Goal: Information Seeking & Learning: Learn about a topic

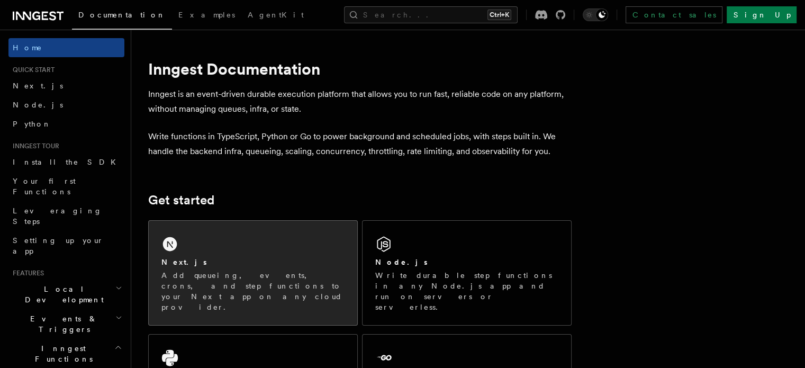
click at [217, 270] on p "Add queueing, events, crons, and step functions to your Next app on any cloud p…" at bounding box center [253, 291] width 183 height 42
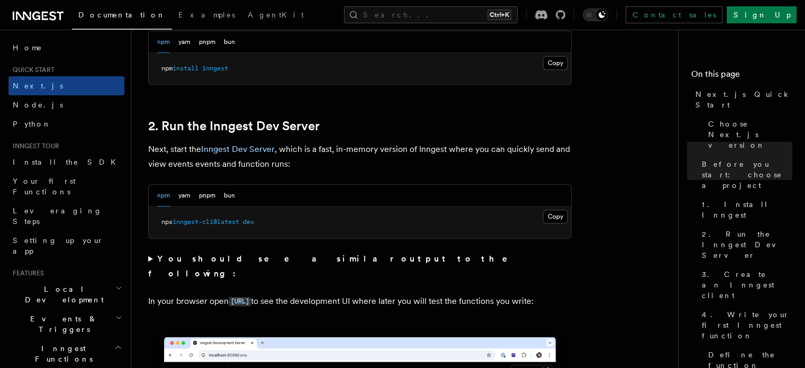
scroll to position [668, 0]
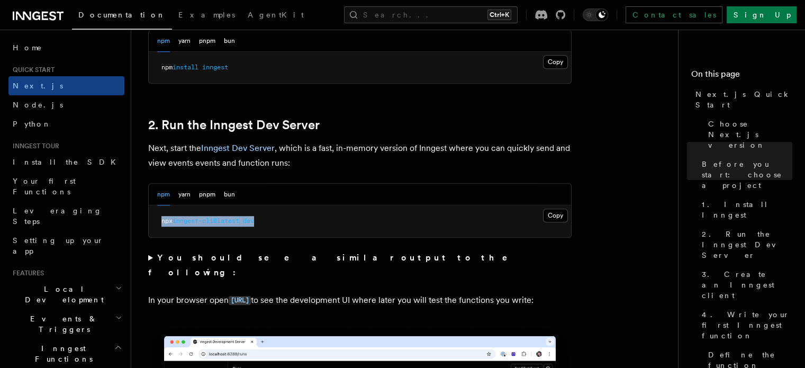
drag, startPoint x: 263, startPoint y: 221, endPoint x: 158, endPoint y: 216, distance: 104.5
click at [158, 216] on pre "npx inngest-cli@latest dev" at bounding box center [360, 221] width 423 height 32
copy span "npx inngest-cli@latest dev"
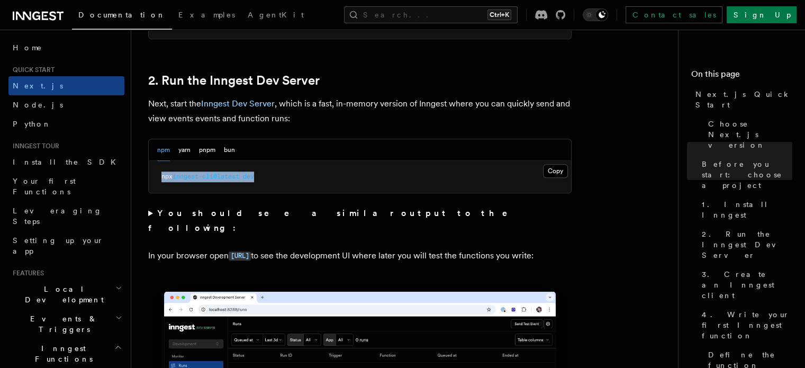
scroll to position [713, 0]
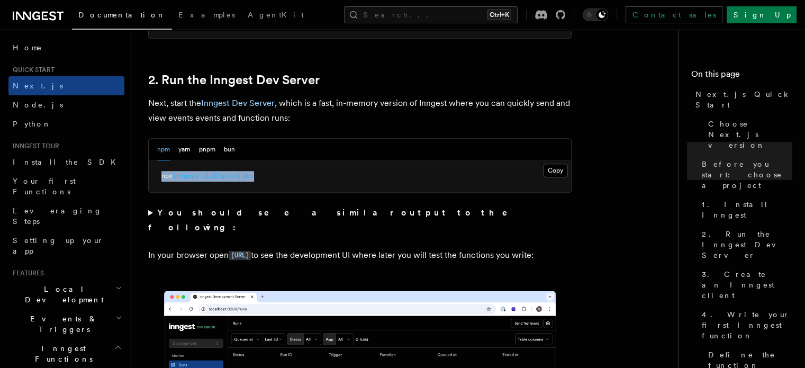
copy span "npx inngest-cli@latest dev"
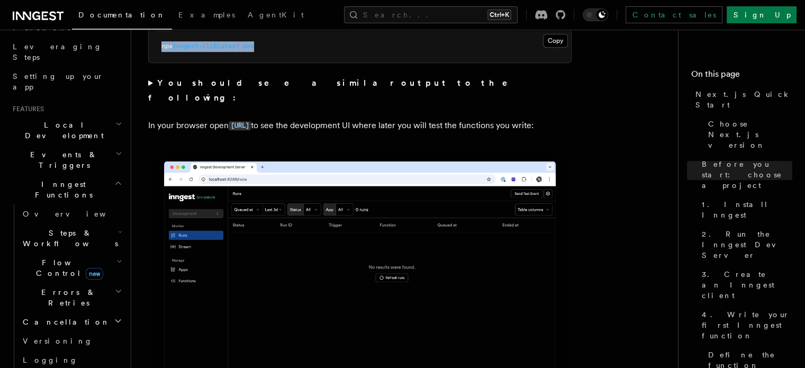
scroll to position [166, 0]
click at [71, 226] on span "Steps & Workflows" at bounding box center [69, 236] width 100 height 21
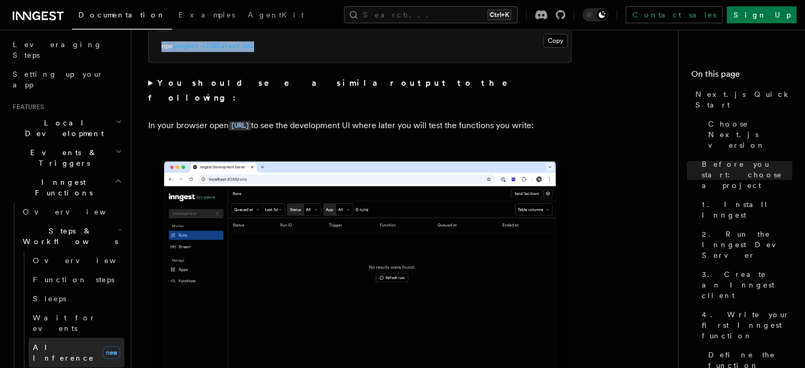
click at [47, 342] on span "AI Inference" at bounding box center [66, 352] width 66 height 21
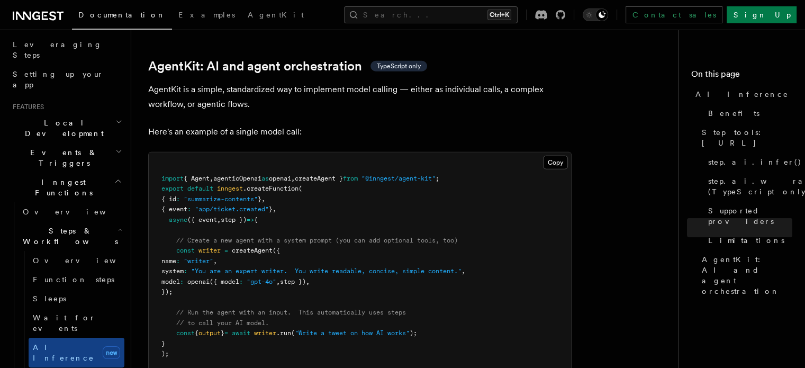
scroll to position [3108, 0]
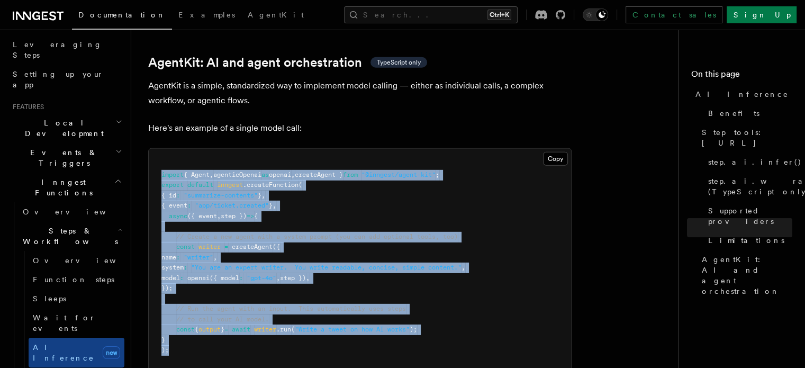
drag, startPoint x: 159, startPoint y: 131, endPoint x: 191, endPoint y: 305, distance: 177.1
click at [191, 305] on pre "import { Agent , agenticOpenai as openai , createAgent } from "@inngest/agent-k…" at bounding box center [360, 263] width 423 height 228
copy code "import { Agent , agenticOpenai as openai , createAgent } from "@inngest/agent-k…"
click at [328, 149] on pre "import { Agent , agenticOpenai as openai , createAgent } from "@inngest/agent-k…" at bounding box center [360, 263] width 423 height 228
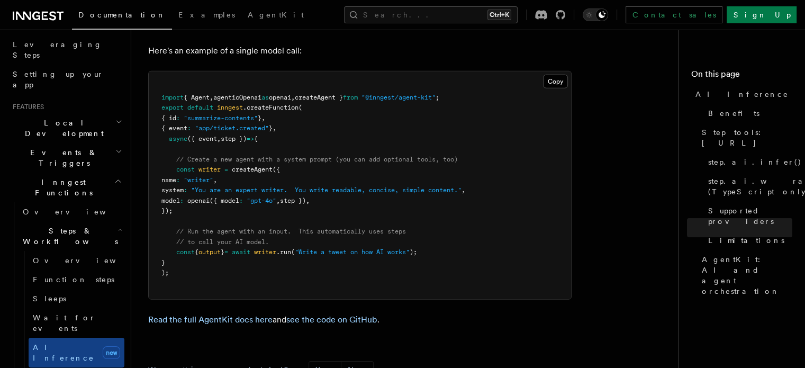
scroll to position [3187, 0]
drag, startPoint x: 176, startPoint y: 124, endPoint x: 193, endPoint y: 163, distance: 41.7
click at [193, 163] on pre "import { Agent , agenticOpenai as openai , createAgent } from "@inngest/agent-k…" at bounding box center [360, 184] width 423 height 228
copy code "const writer = createAgent ({ name : "writer" , system : "You are an expert wri…"
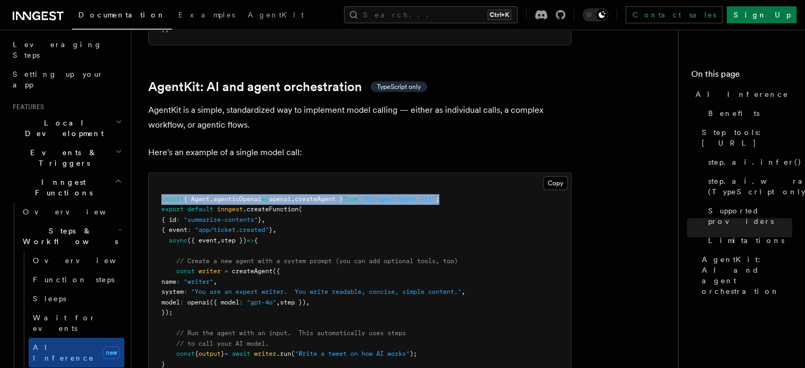
drag, startPoint x: 469, startPoint y: 153, endPoint x: 162, endPoint y: 153, distance: 307.7
click at [162, 195] on span "import { Agent , agenticOpenai as openai , createAgent } from "@inngest/agent-k…" at bounding box center [301, 198] width 278 height 7
copy span "import { Agent , agenticOpenai as openai , createAgent } from "@inngest/agent-k…"
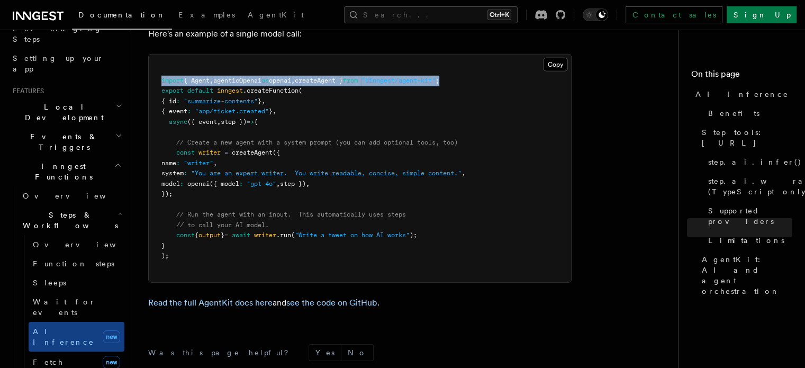
scroll to position [203, 0]
